Goal: Task Accomplishment & Management: Complete application form

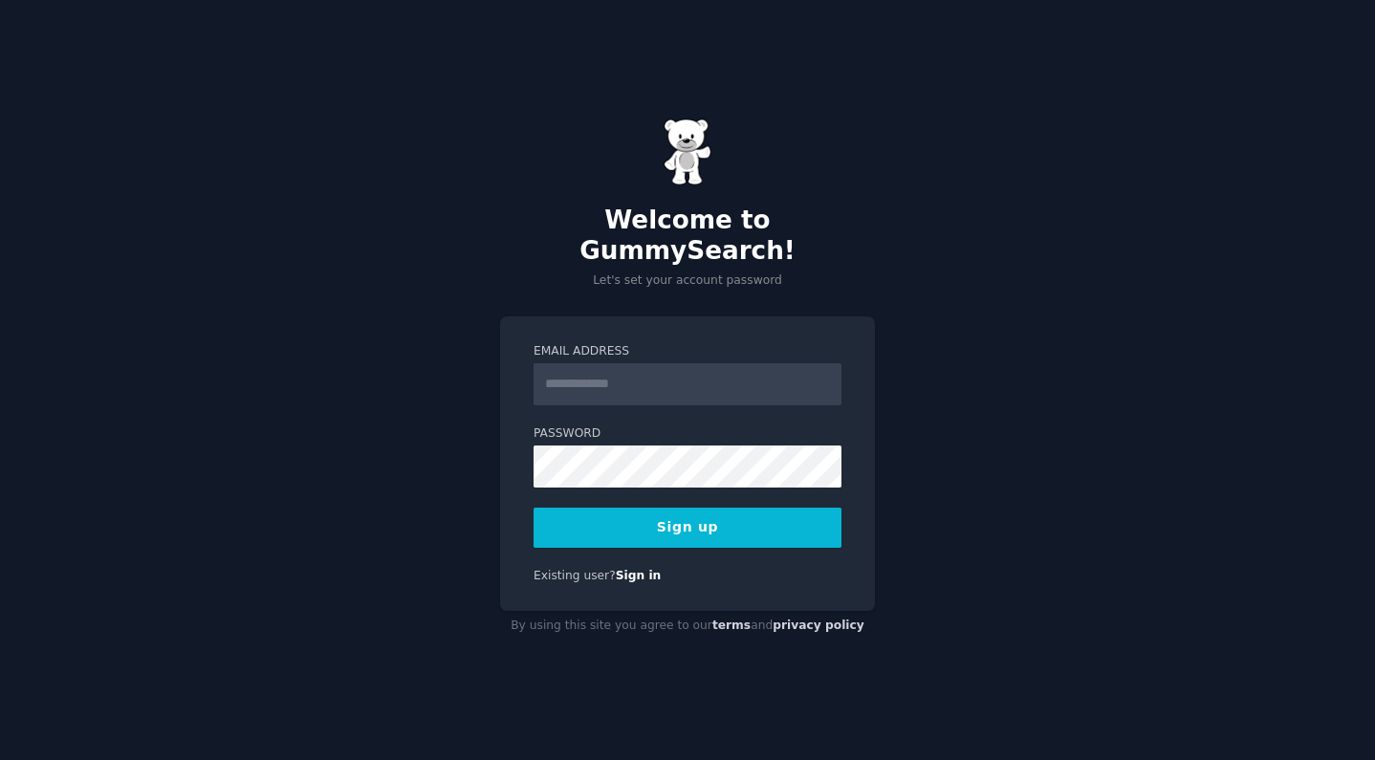
click at [745, 317] on div "Email Address Password Sign up Existing user? Sign in" at bounding box center [687, 464] width 375 height 295
click at [662, 363] on input "Email Address" at bounding box center [688, 384] width 308 height 42
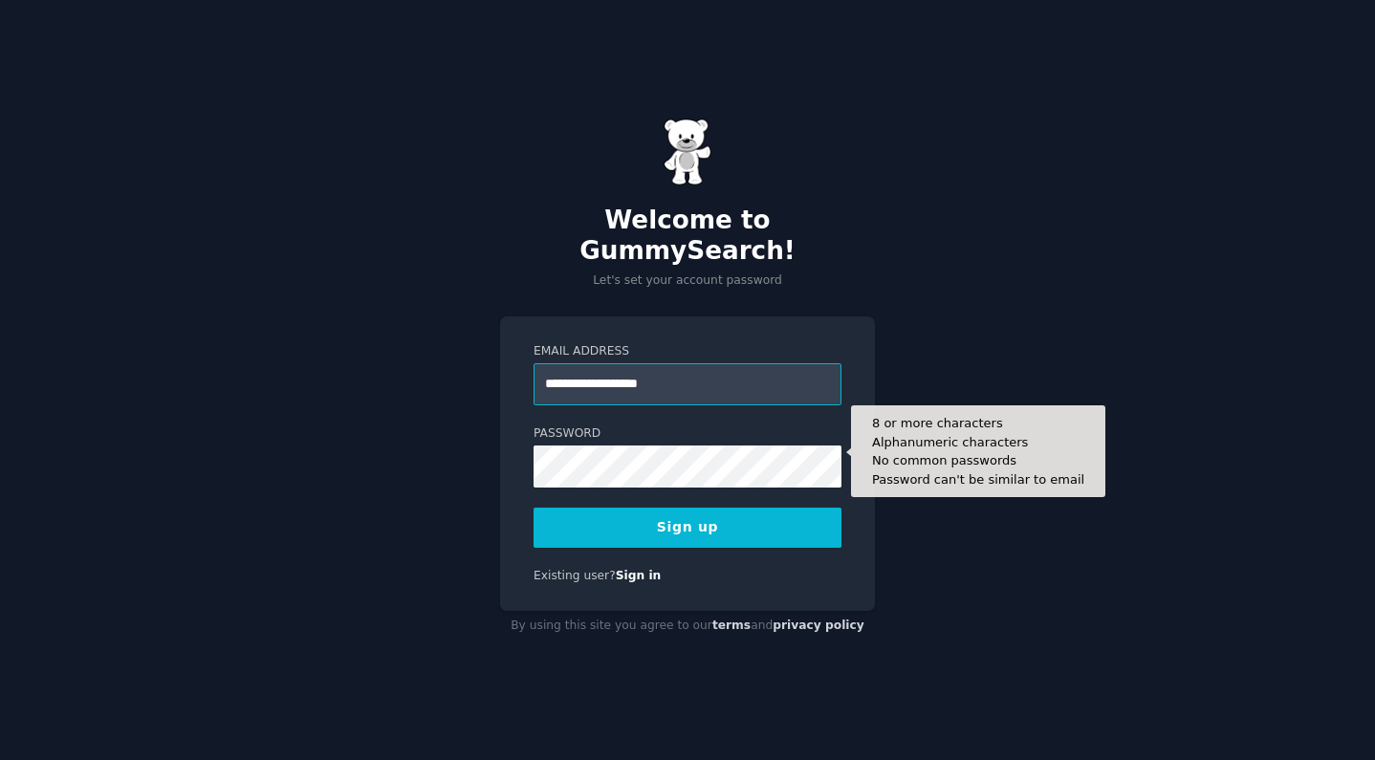
type input "**********"
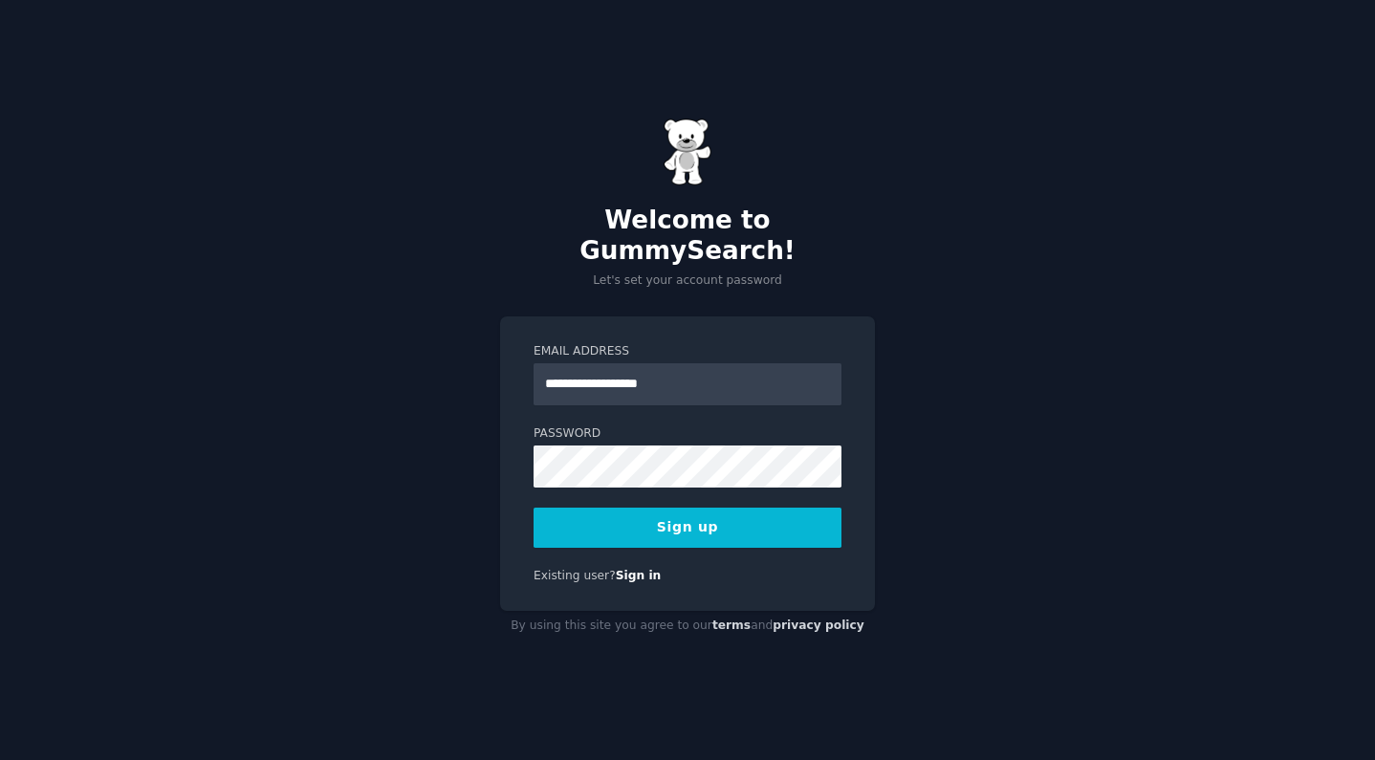
click at [585, 515] on button "Sign up" at bounding box center [688, 528] width 308 height 40
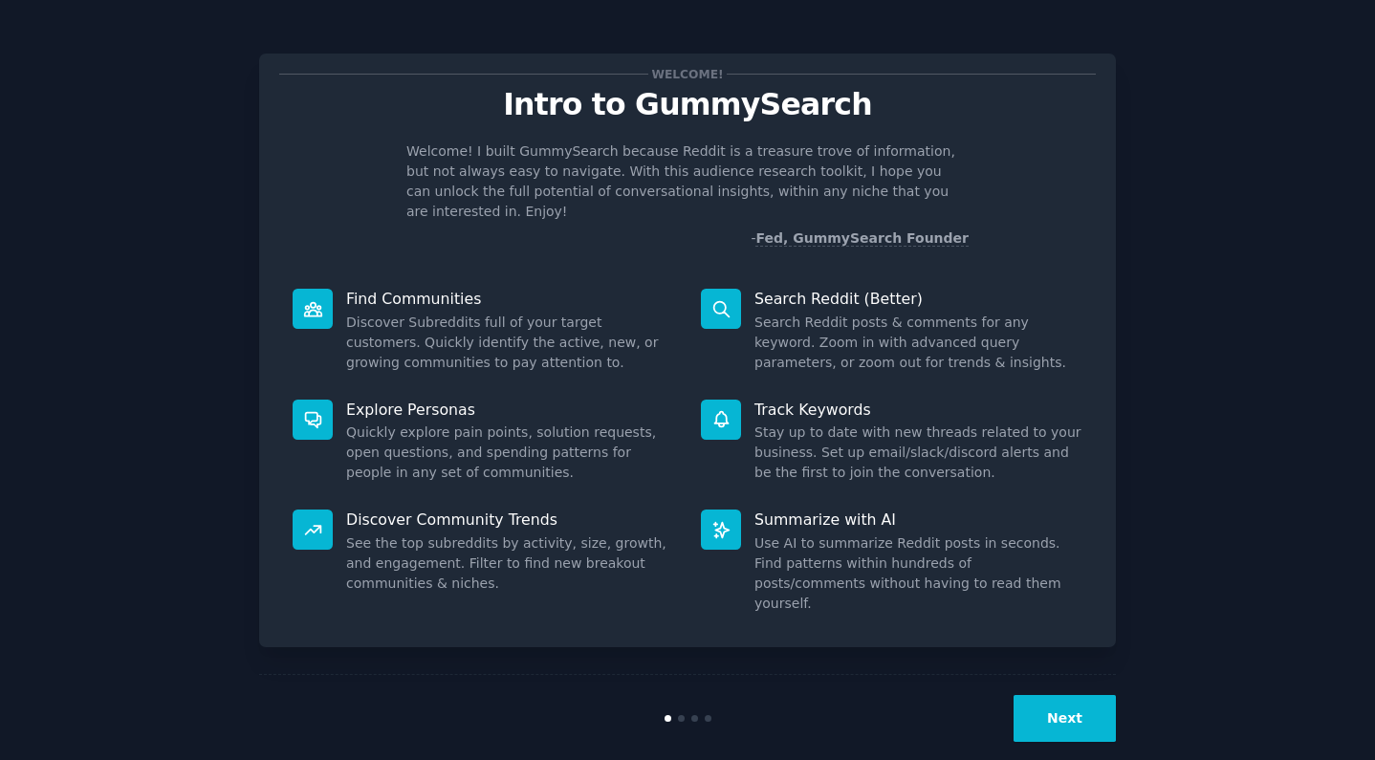
click at [1071, 698] on button "Next" at bounding box center [1065, 718] width 102 height 47
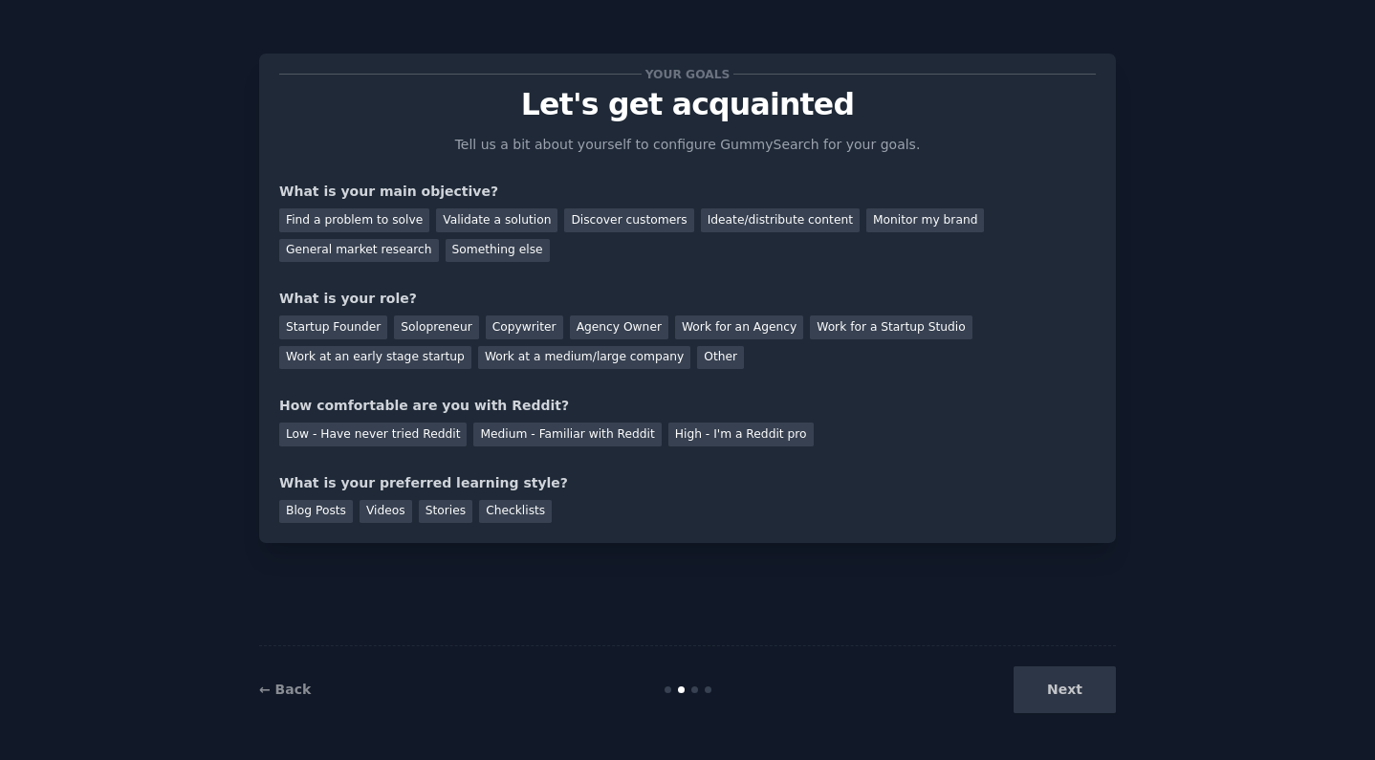
click at [1071, 698] on div "Next" at bounding box center [973, 690] width 286 height 47
click at [362, 215] on div "Find a problem to solve" at bounding box center [354, 220] width 150 height 24
click at [525, 227] on div "Validate a solution" at bounding box center [496, 220] width 121 height 24
click at [373, 220] on div "Find a problem to solve" at bounding box center [354, 220] width 150 height 24
click at [432, 330] on div "Solopreneur" at bounding box center [436, 328] width 84 height 24
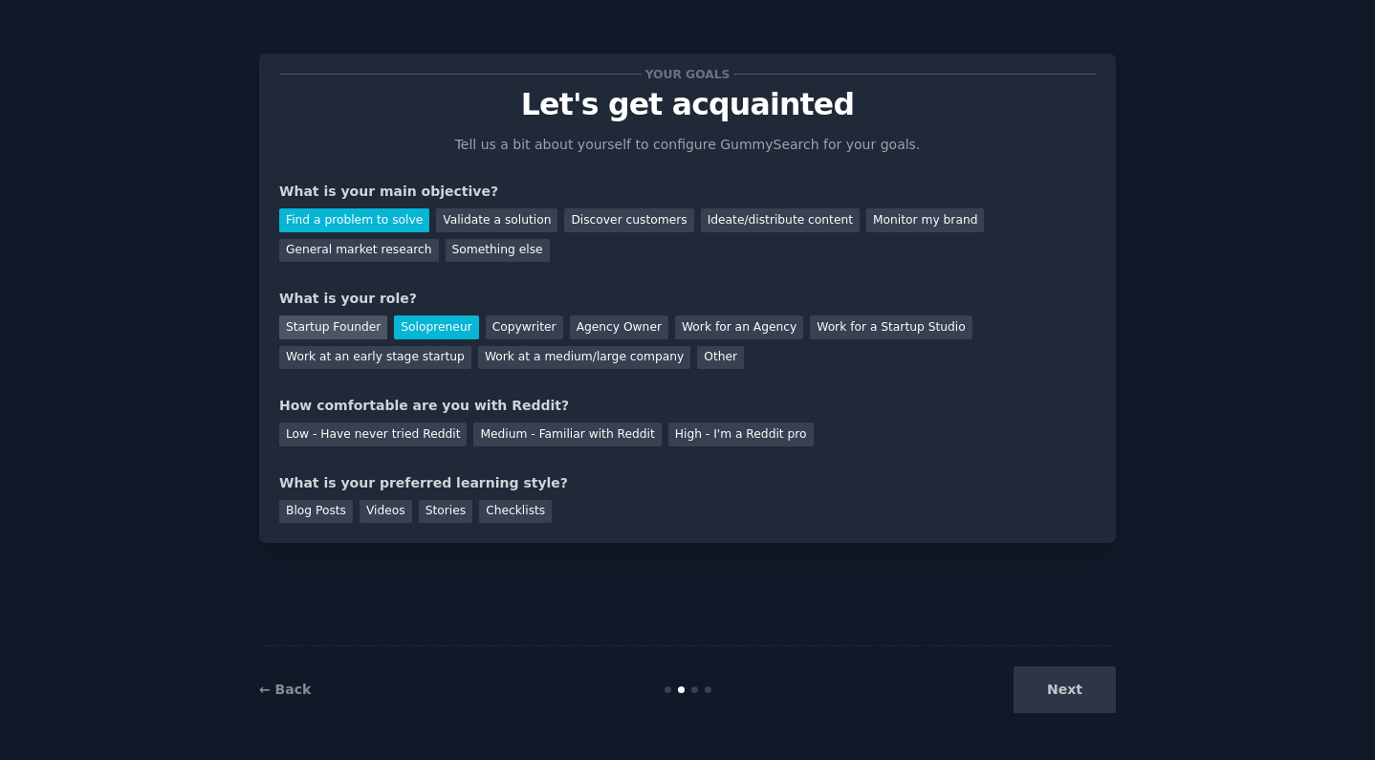
click at [369, 329] on div "Startup Founder" at bounding box center [333, 328] width 108 height 24
click at [566, 432] on div "Medium - Familiar with Reddit" at bounding box center [566, 435] width 187 height 24
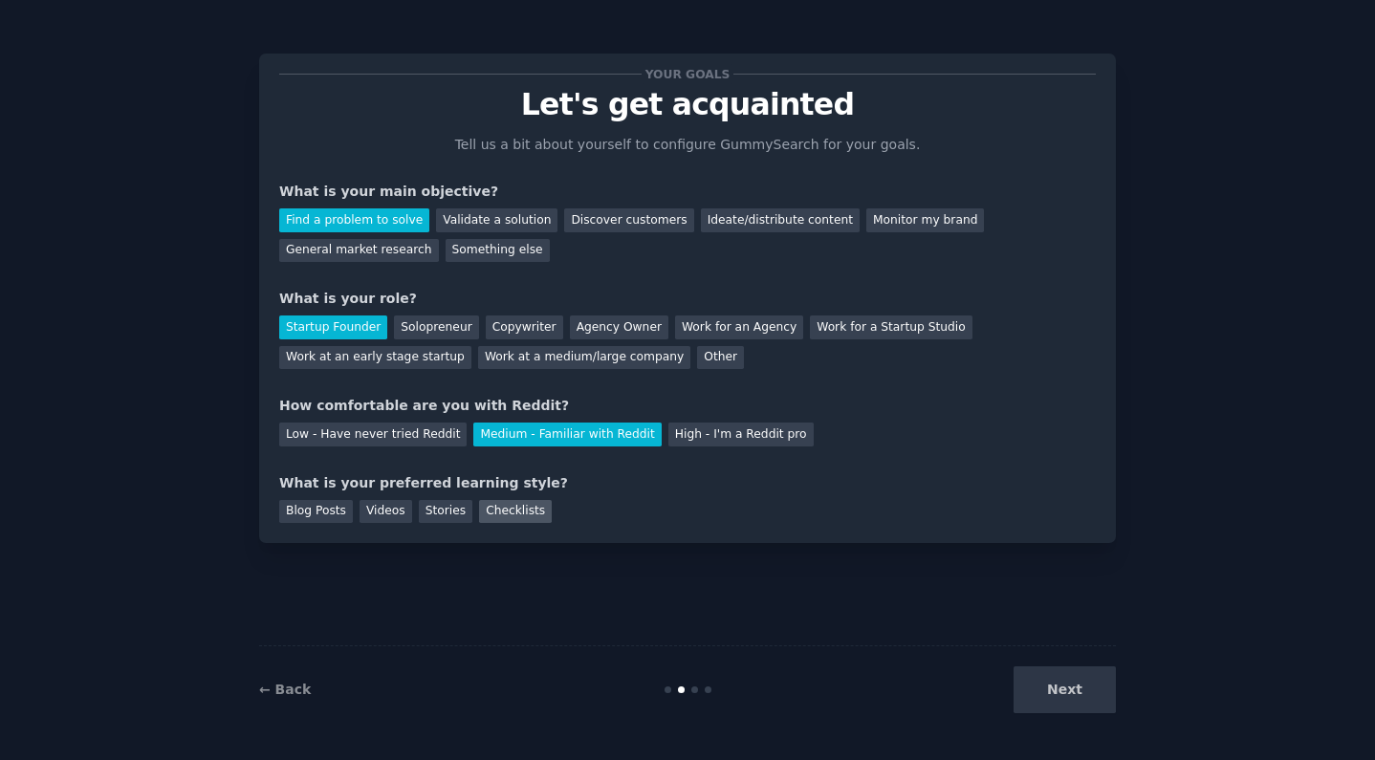
click at [526, 503] on div "Checklists" at bounding box center [515, 512] width 73 height 24
click at [1084, 688] on button "Next" at bounding box center [1065, 690] width 102 height 47
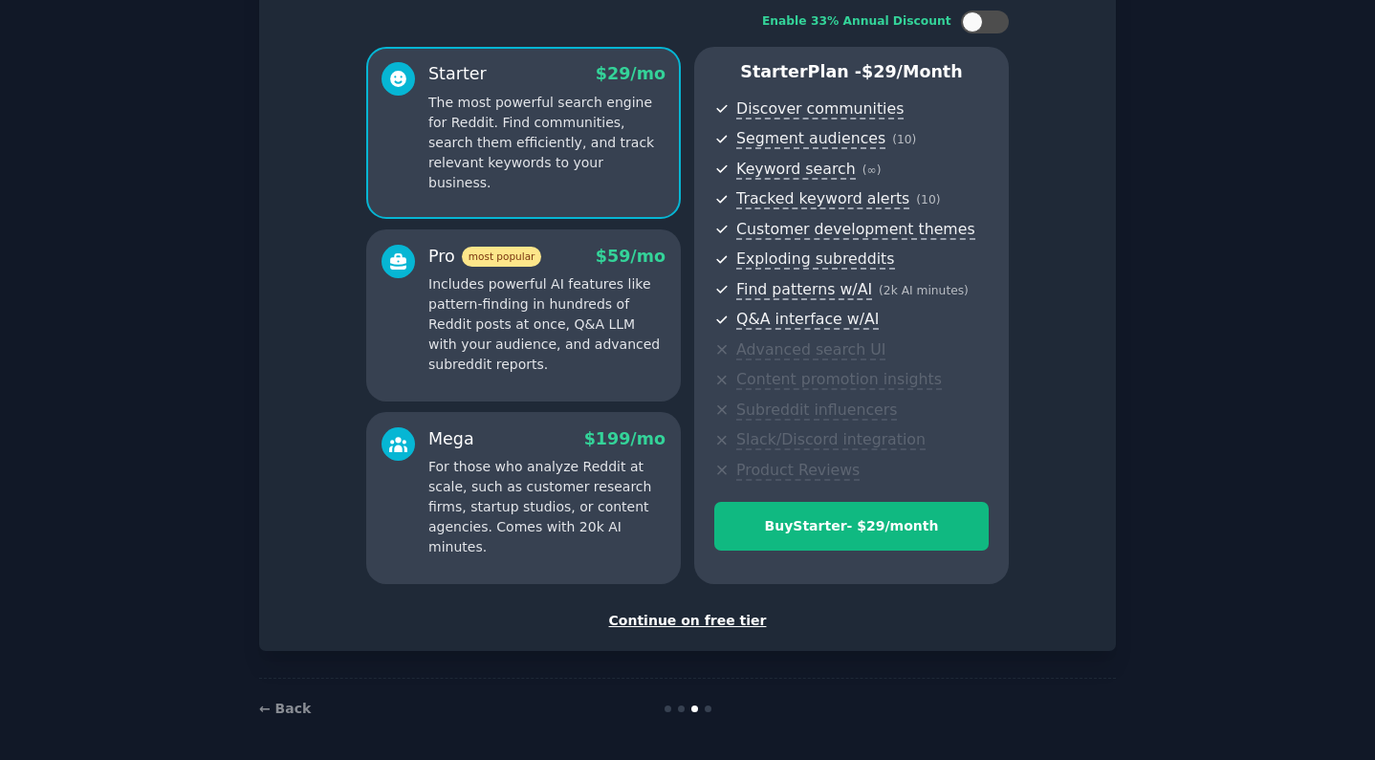
scroll to position [123, 0]
click at [696, 618] on div "Continue on free tier" at bounding box center [687, 622] width 817 height 20
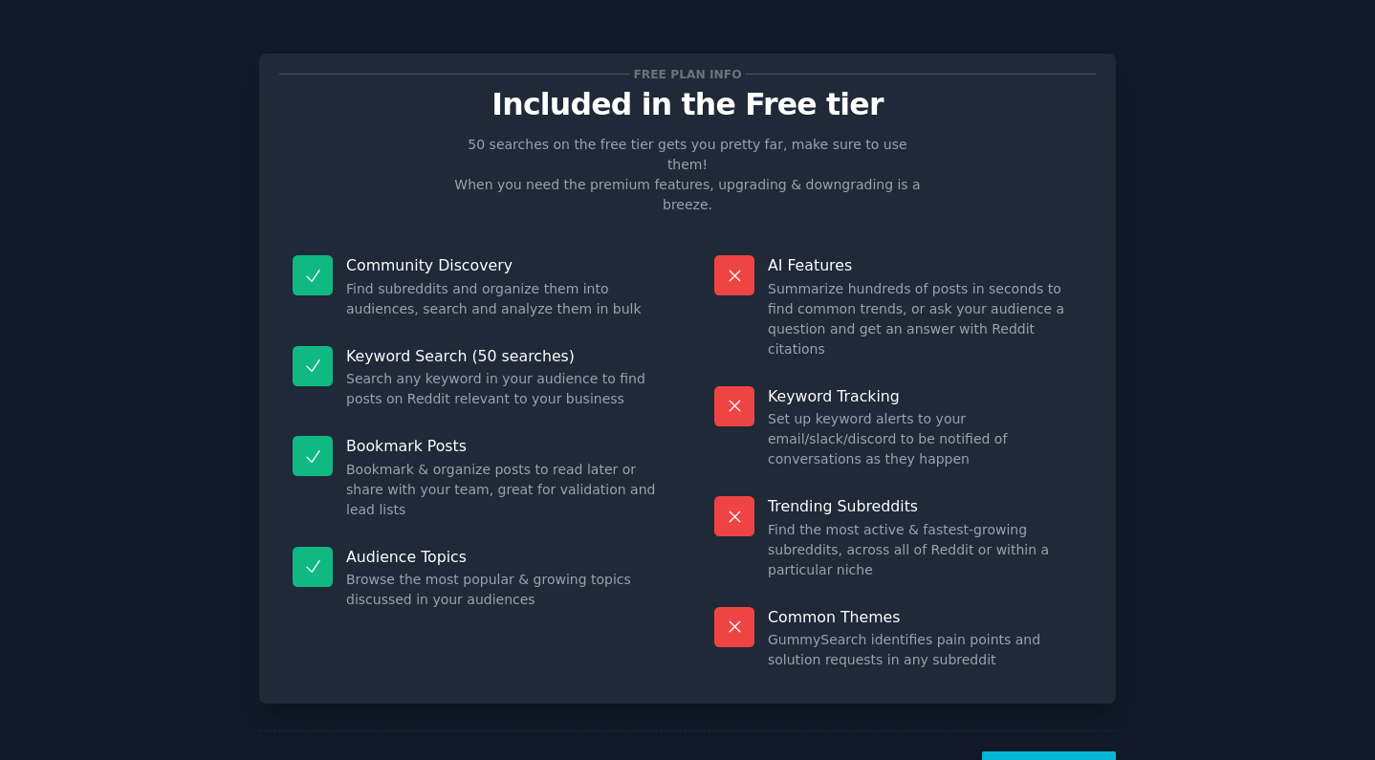
click at [1045, 752] on button "Let's Go!" at bounding box center [1049, 775] width 134 height 47
